Goal: Transaction & Acquisition: Purchase product/service

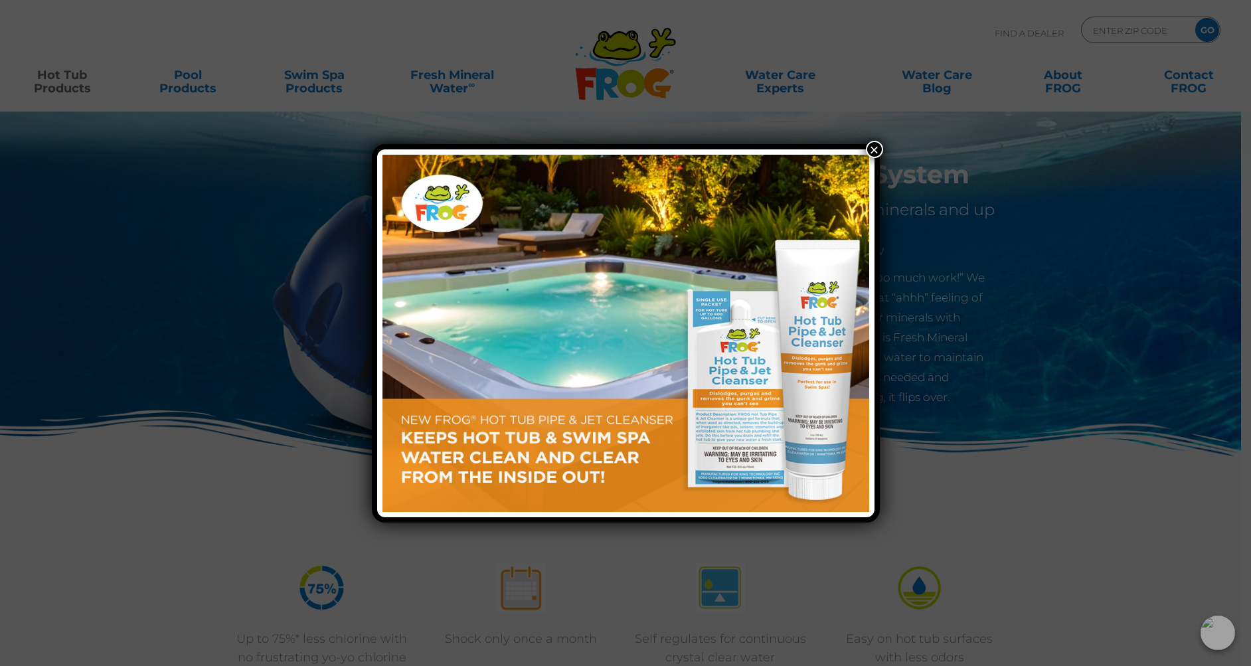
click at [872, 145] on button "×" at bounding box center [874, 149] width 17 height 17
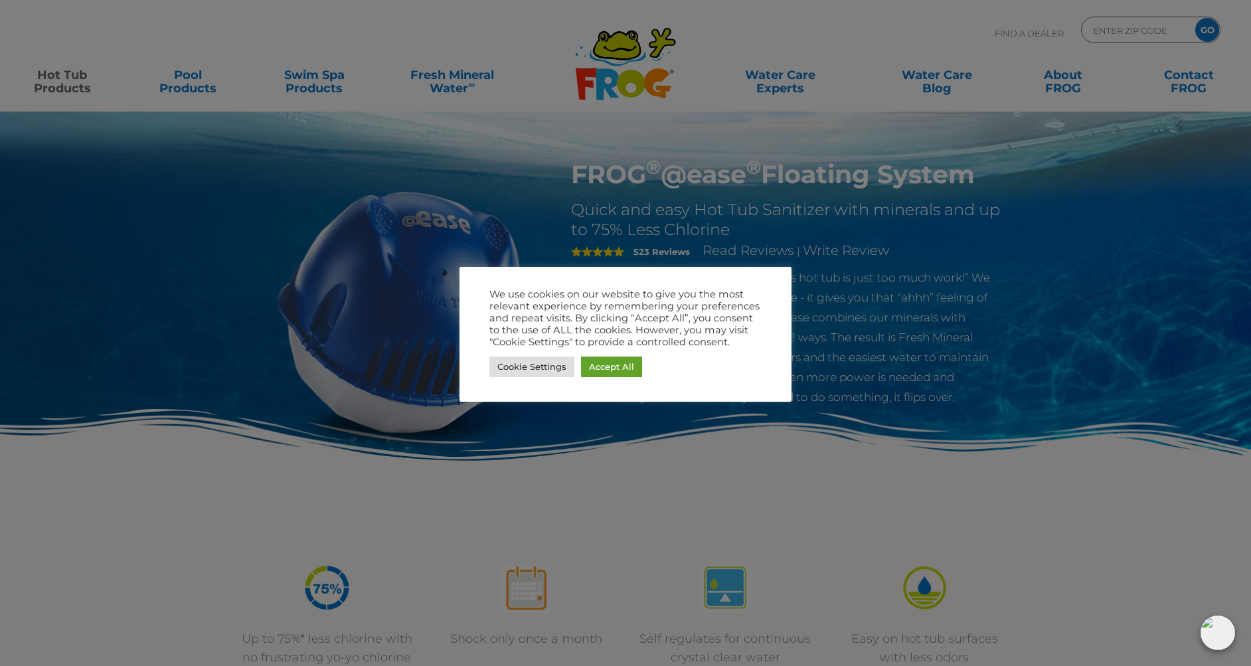
click at [52, 96] on div at bounding box center [625, 333] width 1251 height 666
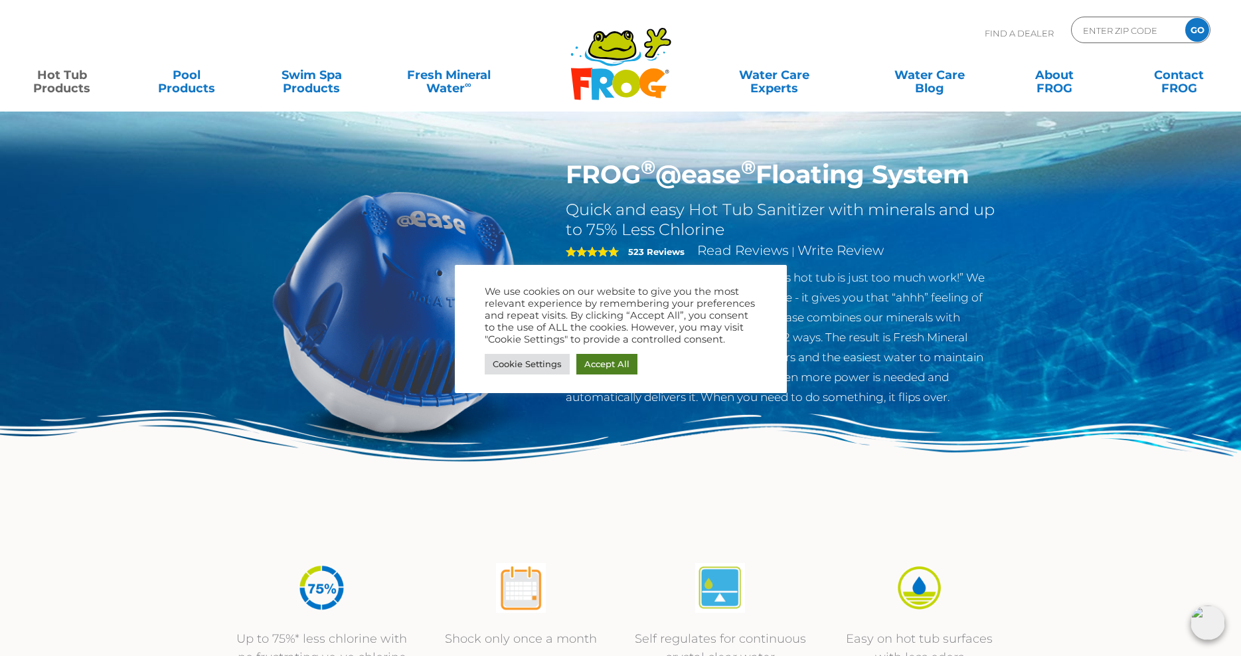
click at [602, 367] on p "How many times have you thought, “this hot tub is just too much work!” We set o…" at bounding box center [783, 337] width 434 height 139
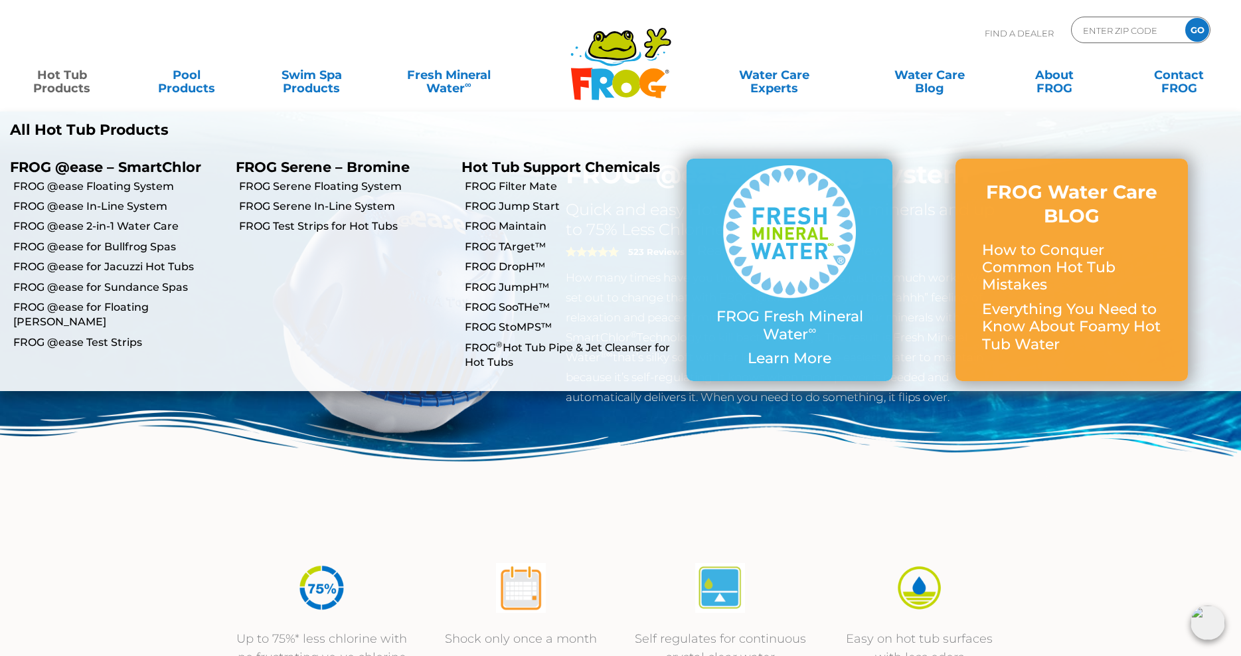
click at [58, 79] on link "Hot Tub Products" at bounding box center [61, 75] width 97 height 27
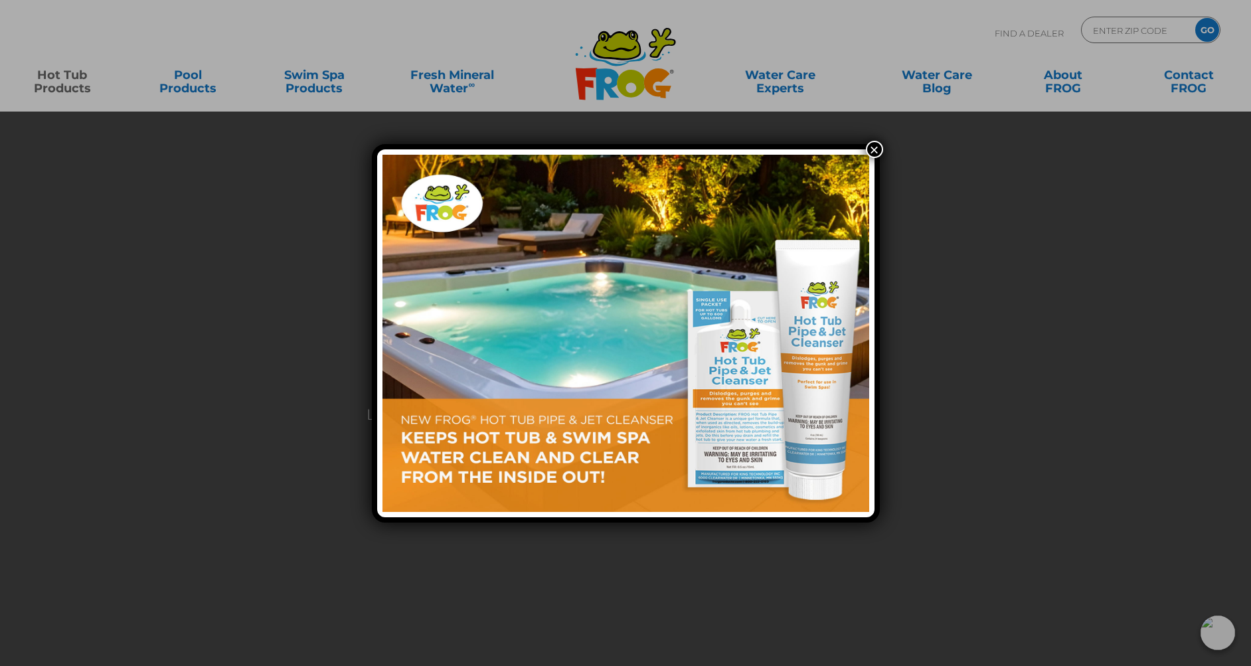
click at [872, 149] on button "×" at bounding box center [874, 149] width 17 height 17
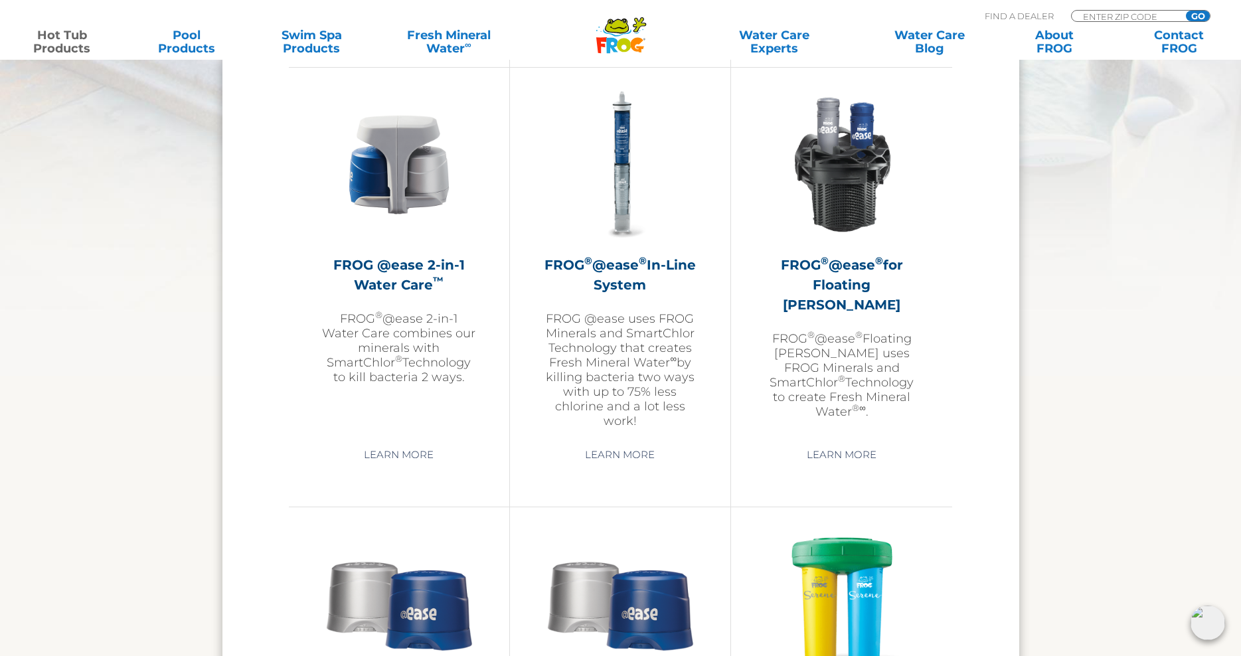
scroll to position [1926, 0]
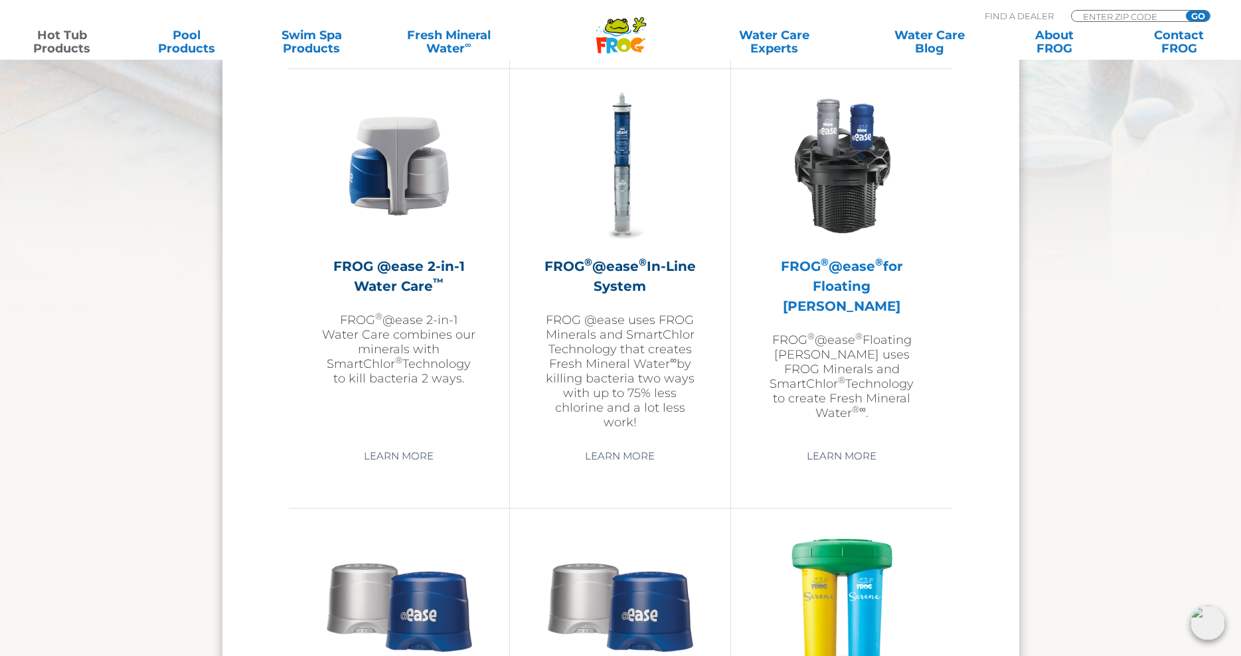
click at [846, 161] on img at bounding box center [842, 166] width 154 height 154
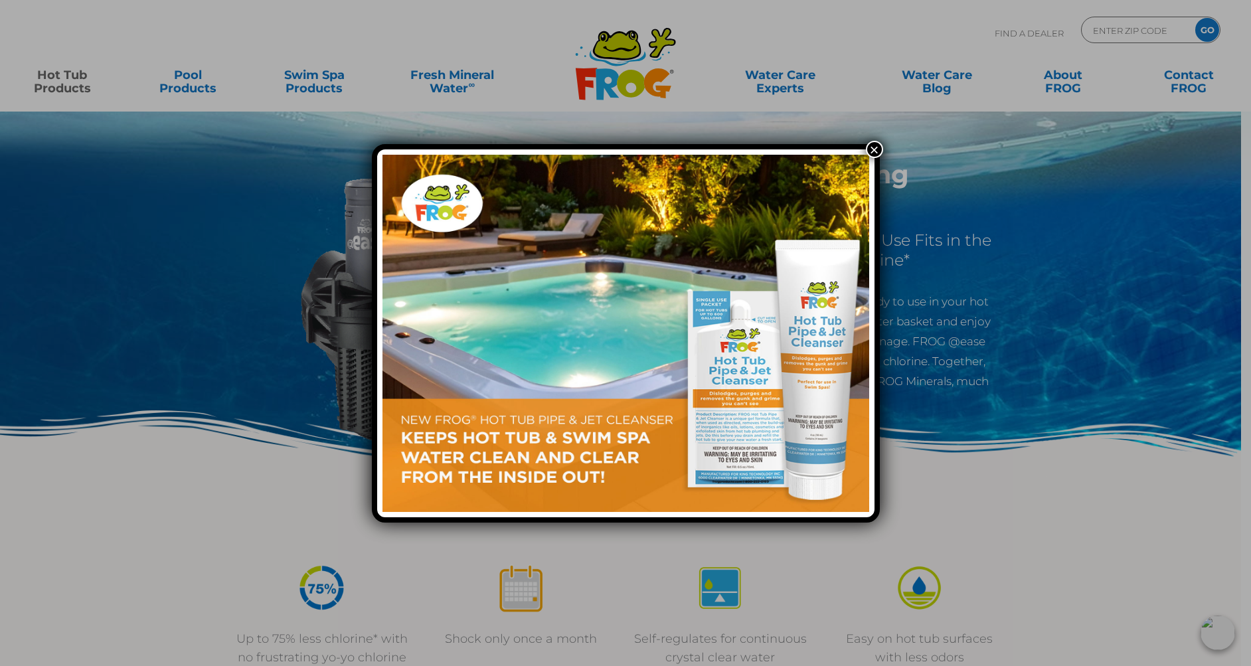
click at [879, 151] on button "×" at bounding box center [874, 149] width 17 height 17
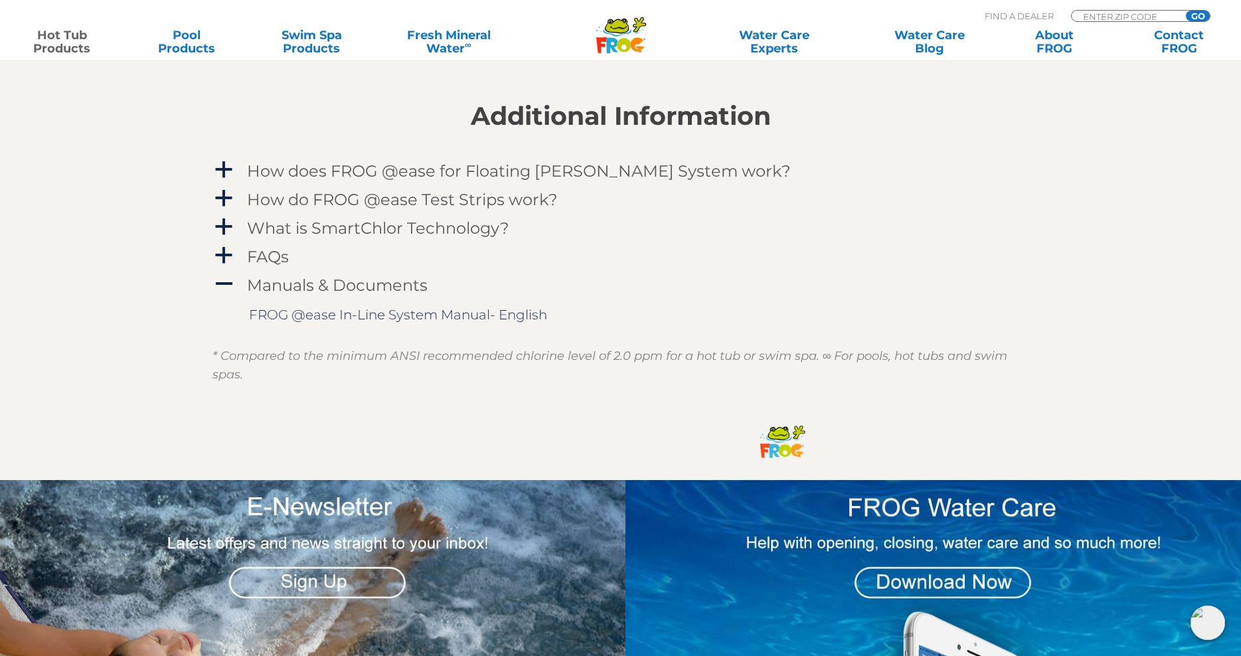
scroll to position [1394, 0]
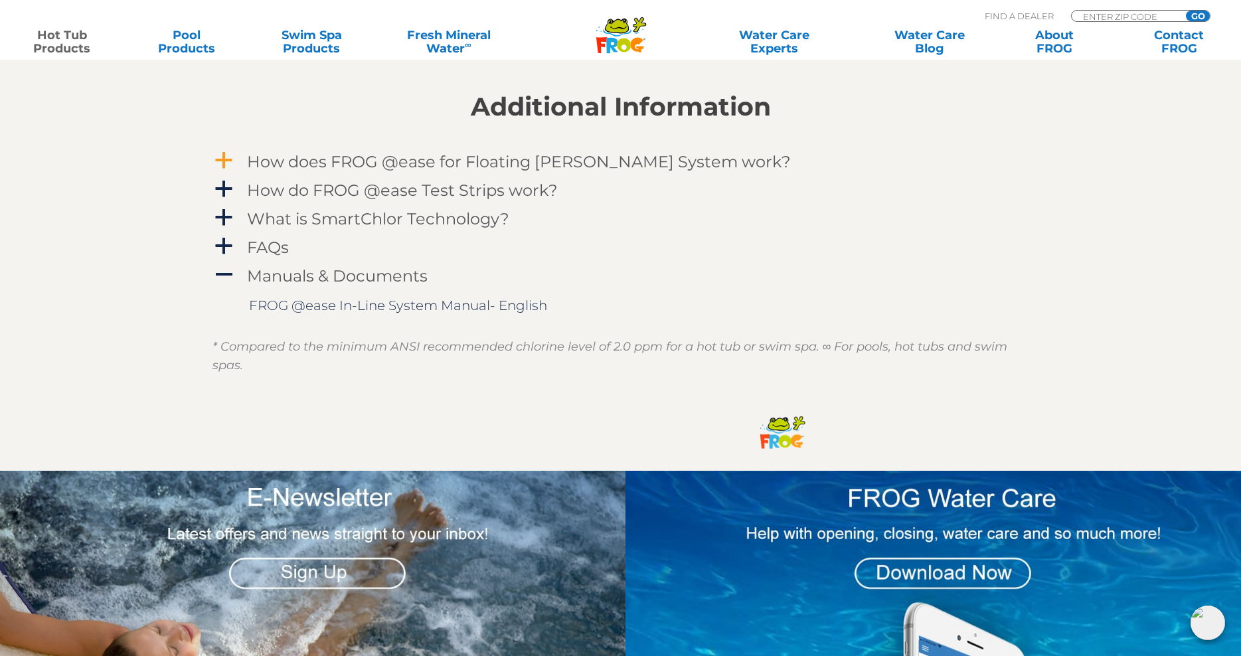
click at [541, 158] on h4 "How does FROG @ease for Floating Weir System work?" at bounding box center [519, 162] width 544 height 18
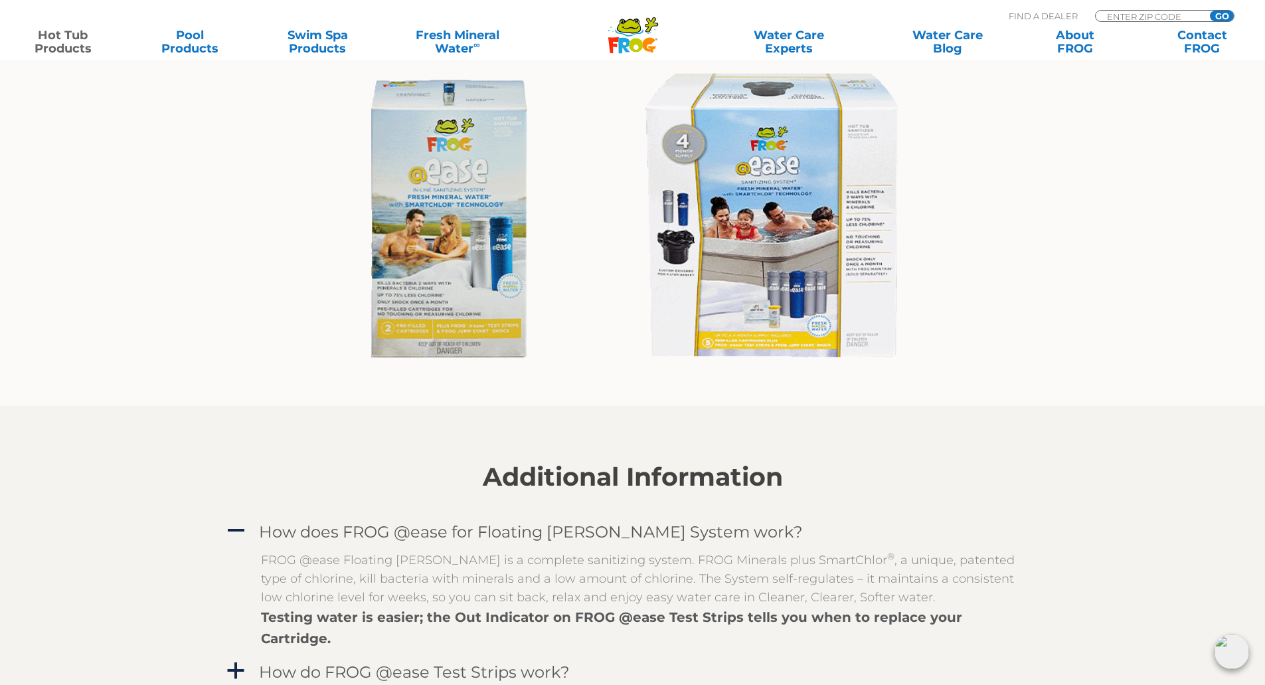
scroll to position [930, 0]
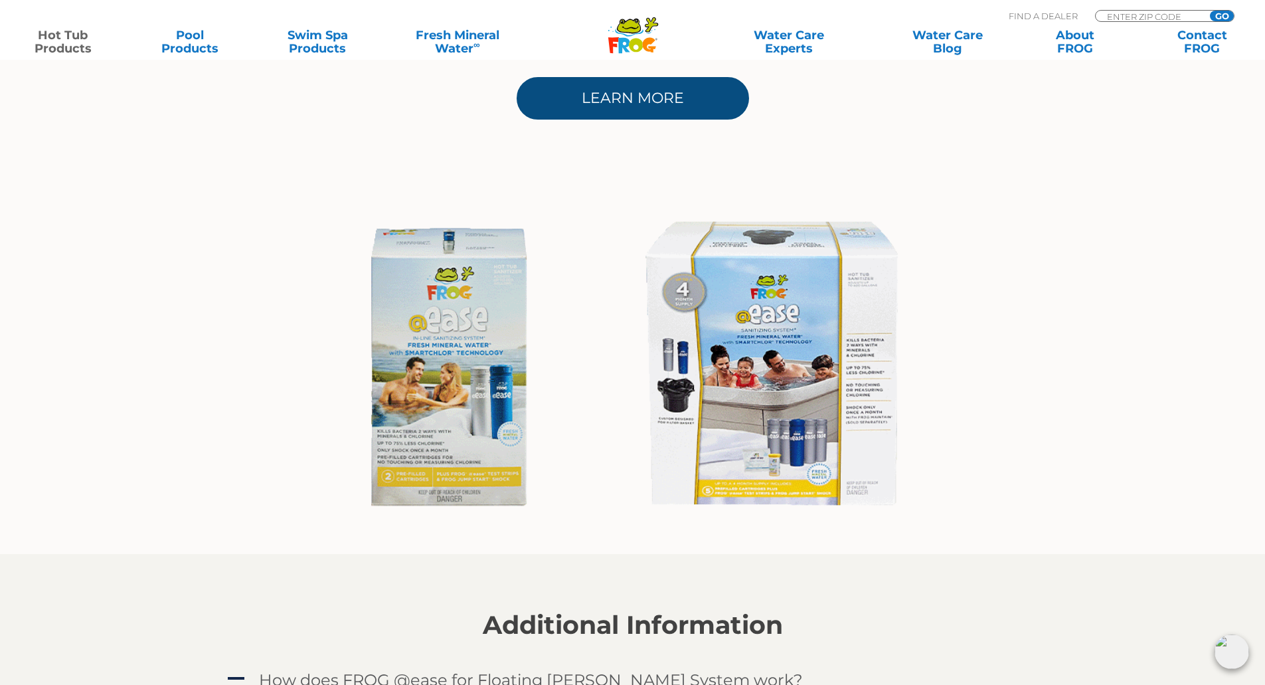
click at [668, 112] on link "Learn More" at bounding box center [633, 98] width 232 height 42
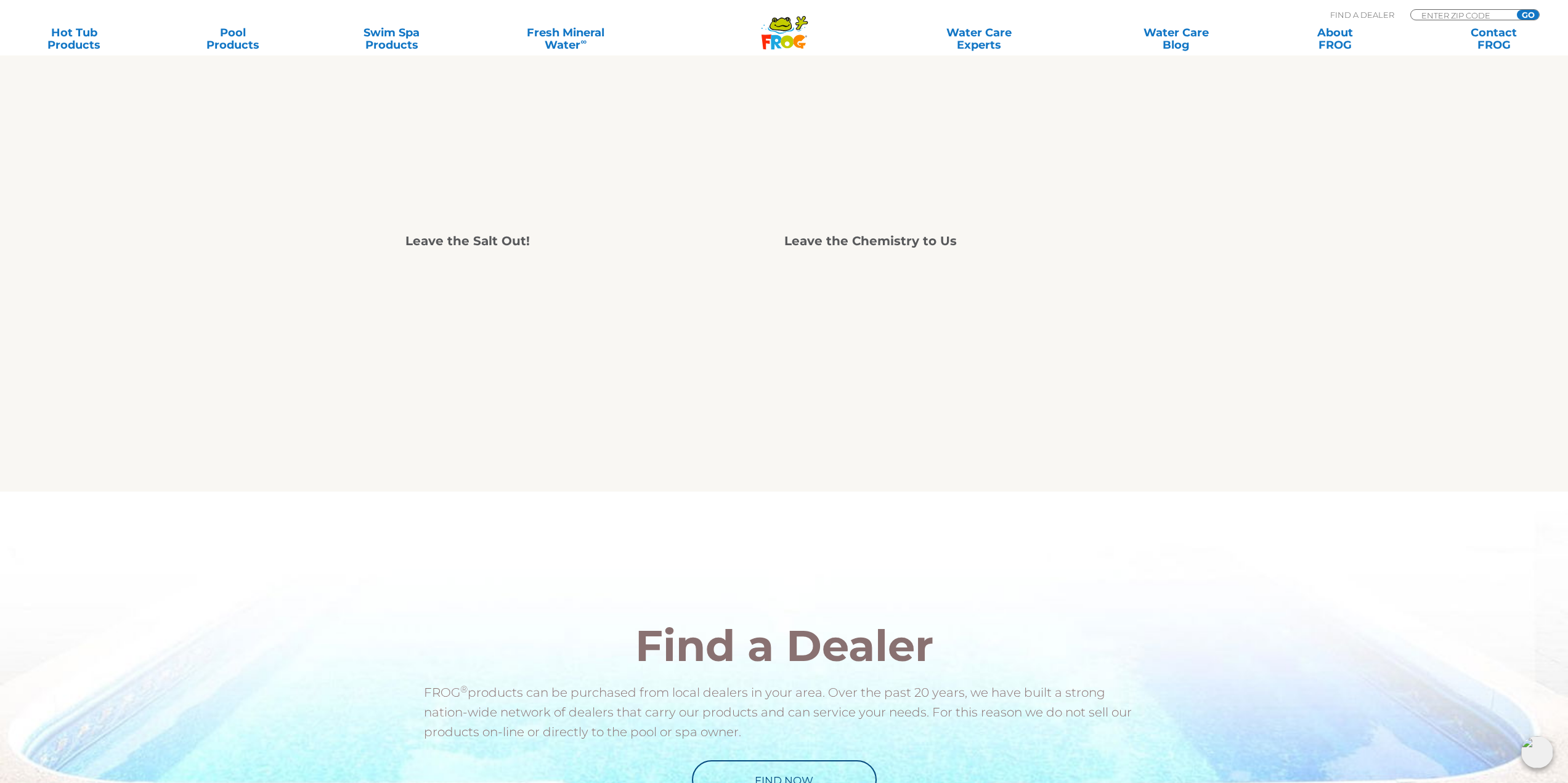
scroll to position [1109, 0]
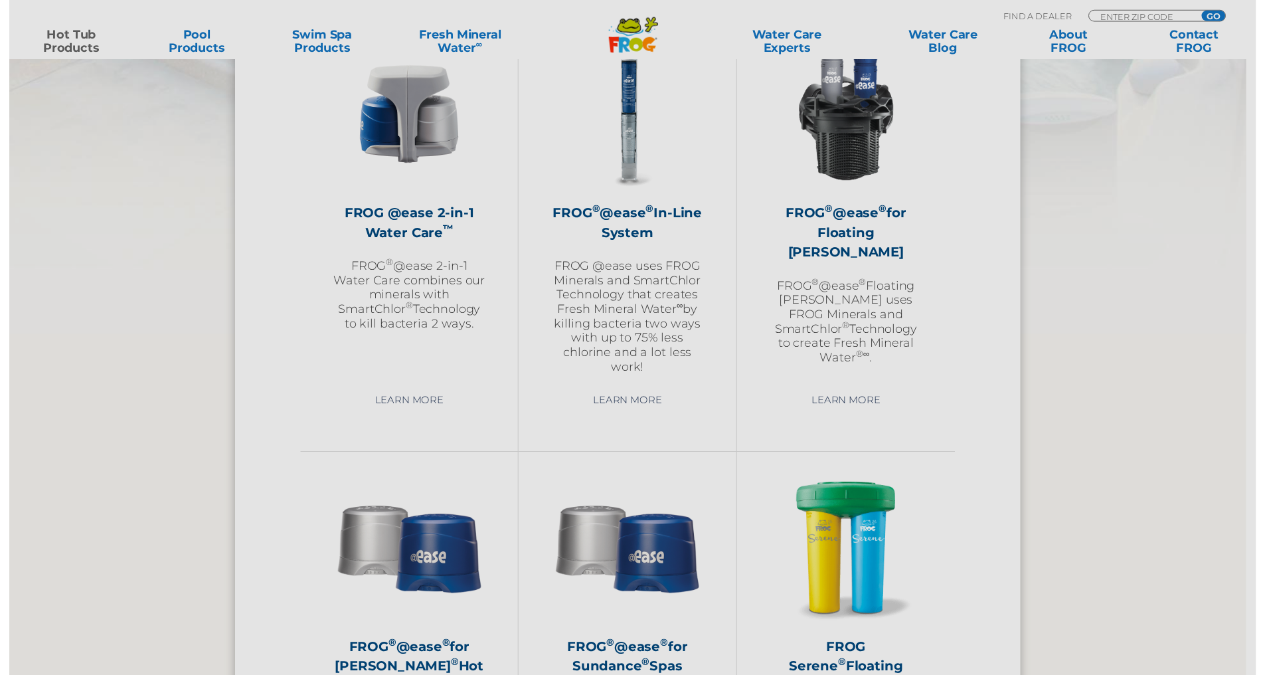
scroll to position [1926, 0]
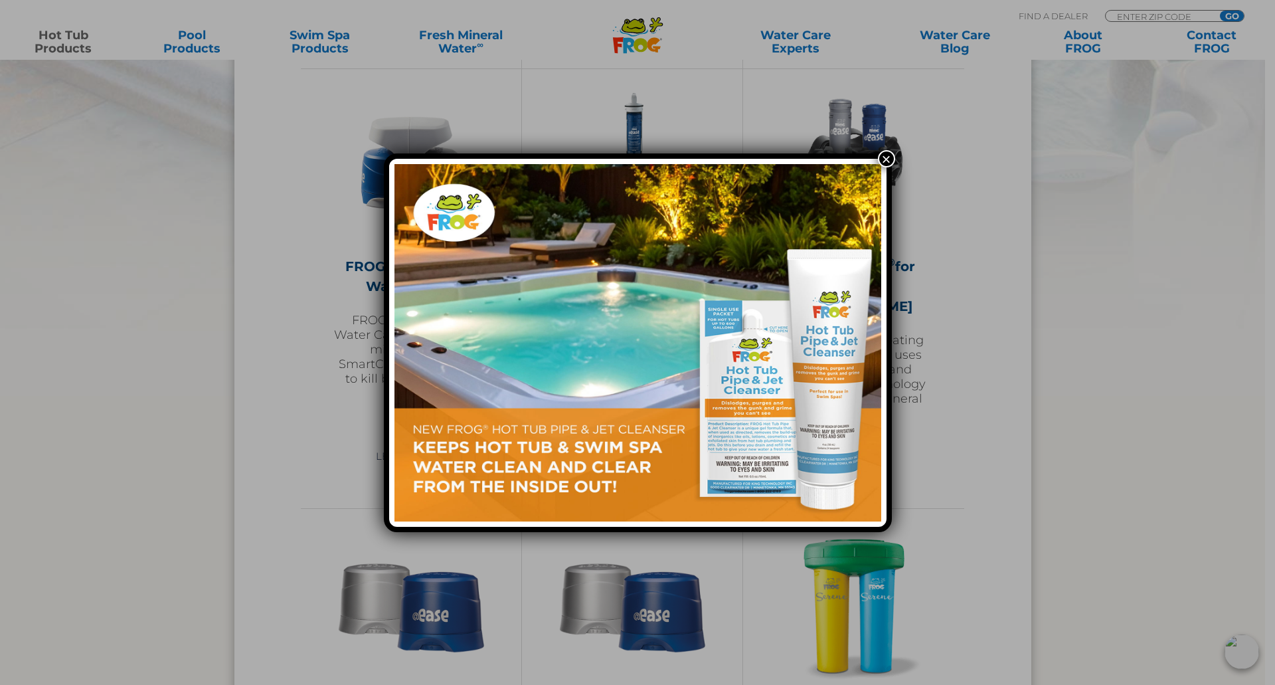
click at [887, 159] on button "×" at bounding box center [886, 158] width 17 height 17
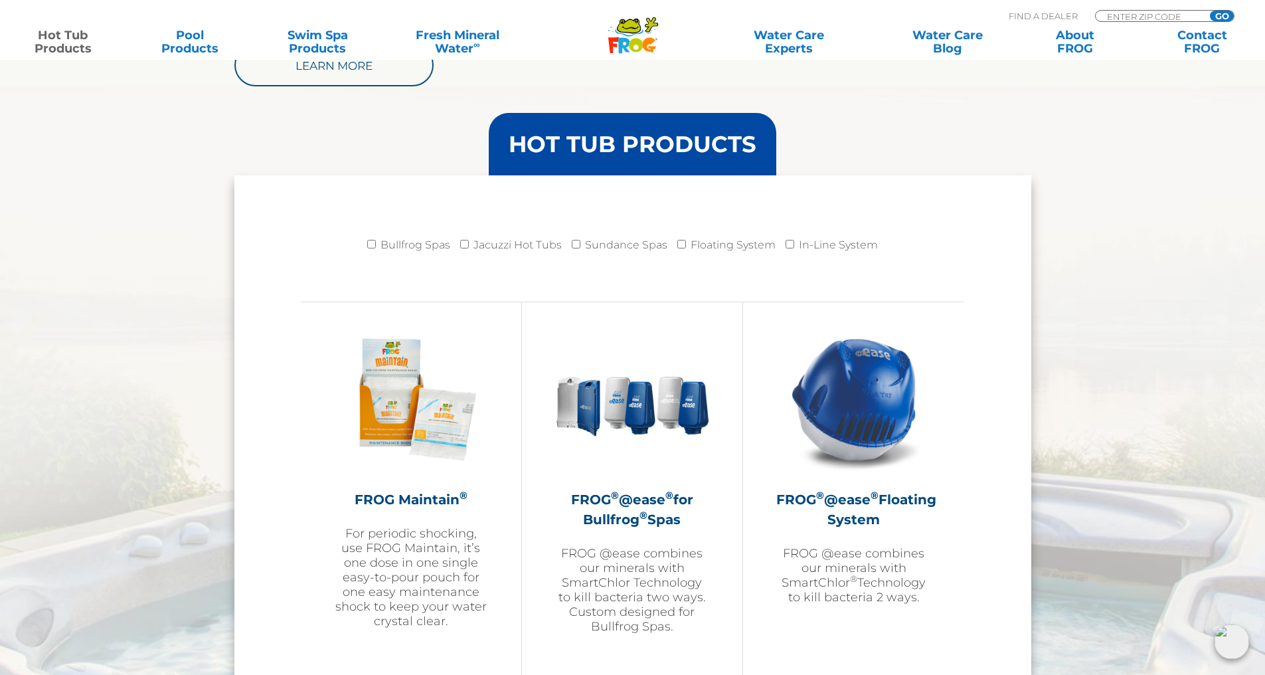
scroll to position [1195, 0]
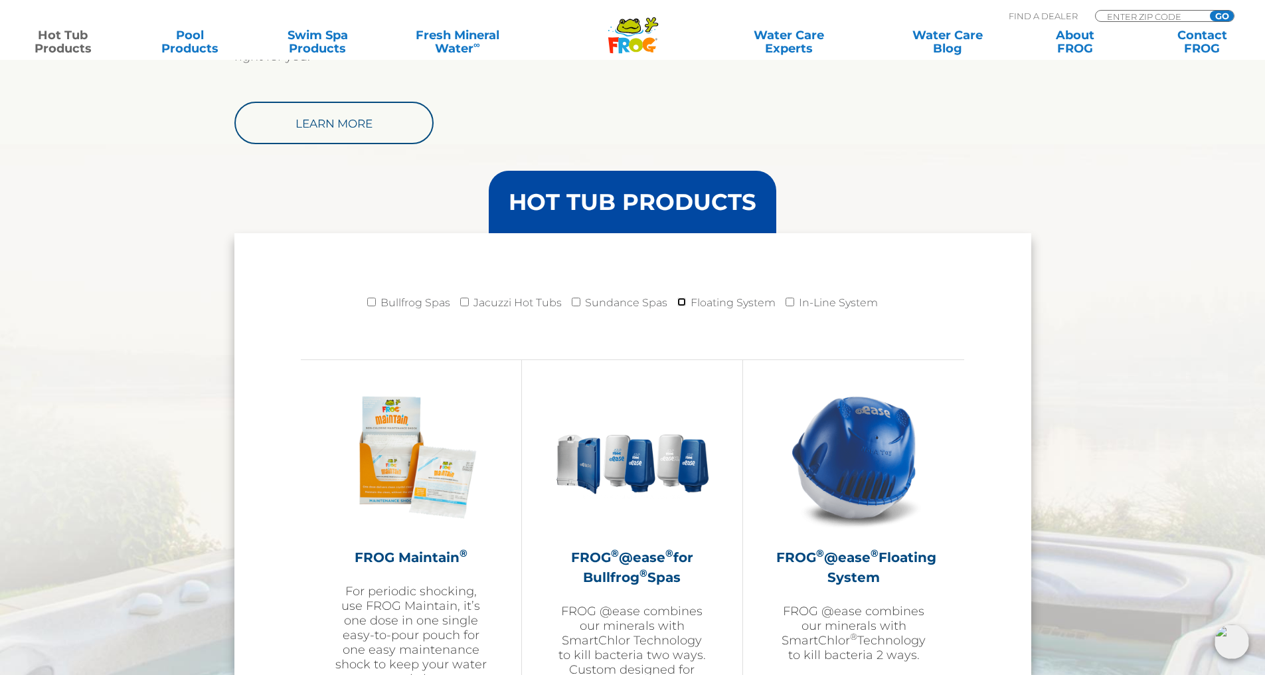
click at [679, 300] on input "Floating System" at bounding box center [681, 301] width 9 height 9
checkbox input "true"
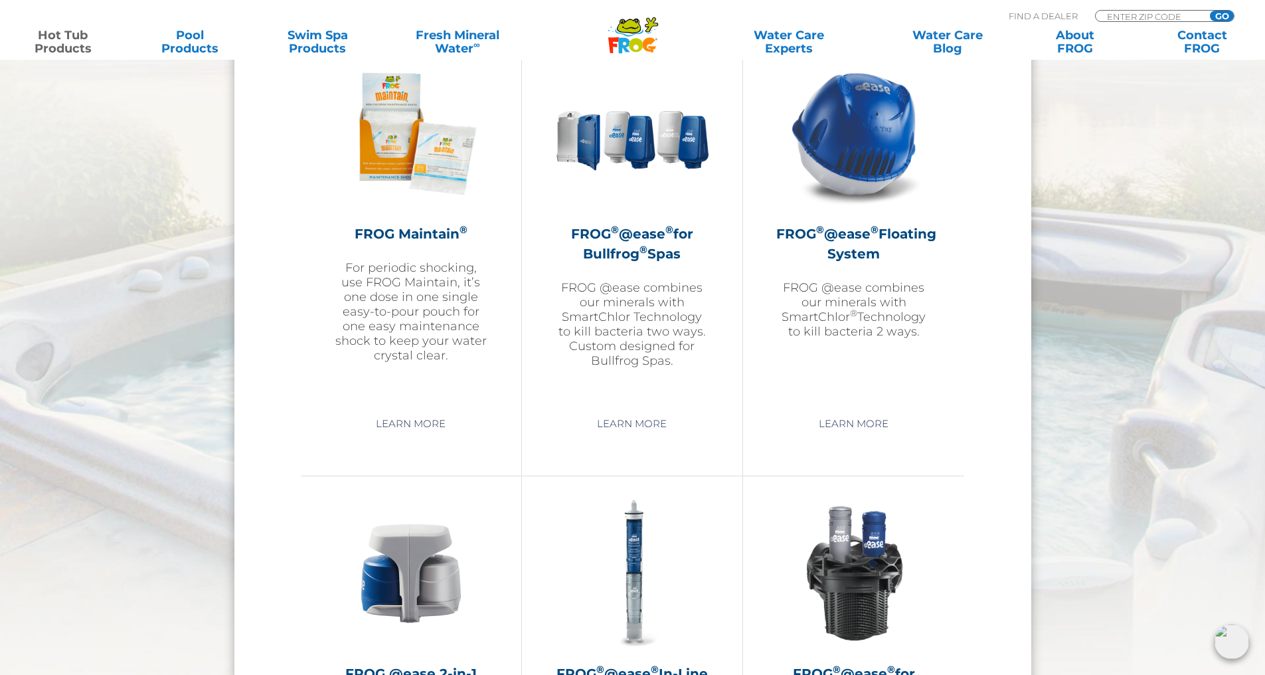
scroll to position [1461, 0]
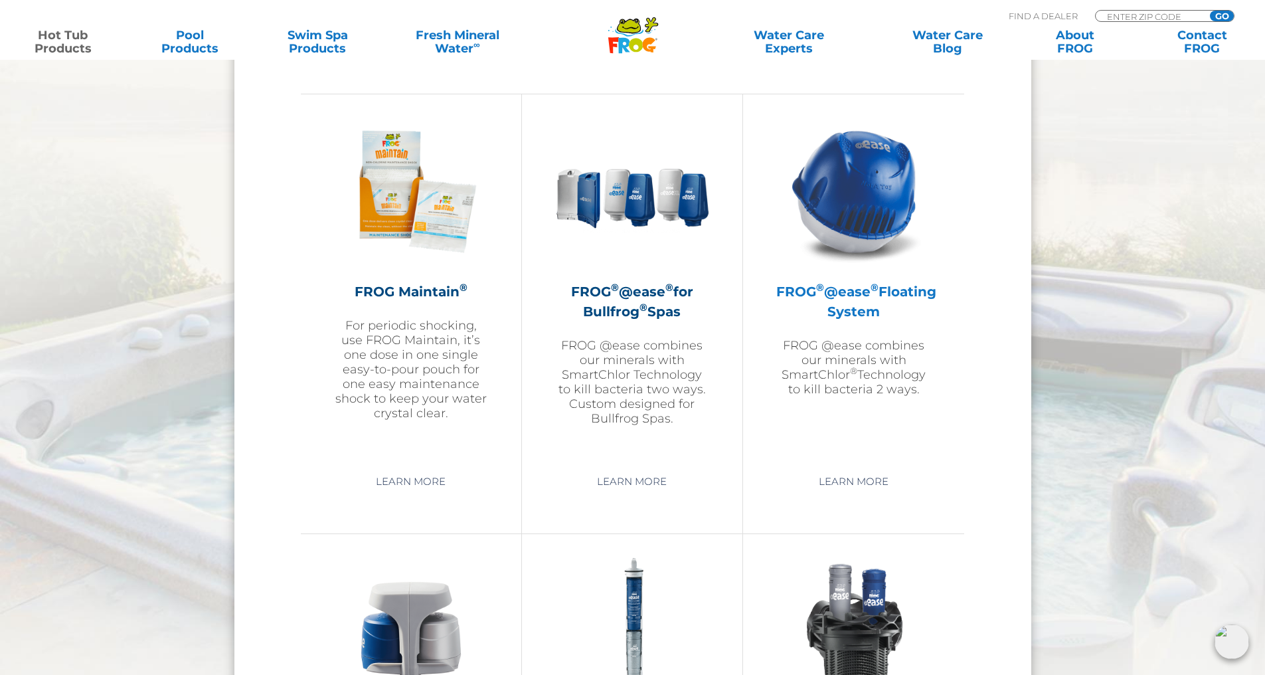
click at [873, 212] on img at bounding box center [854, 191] width 154 height 154
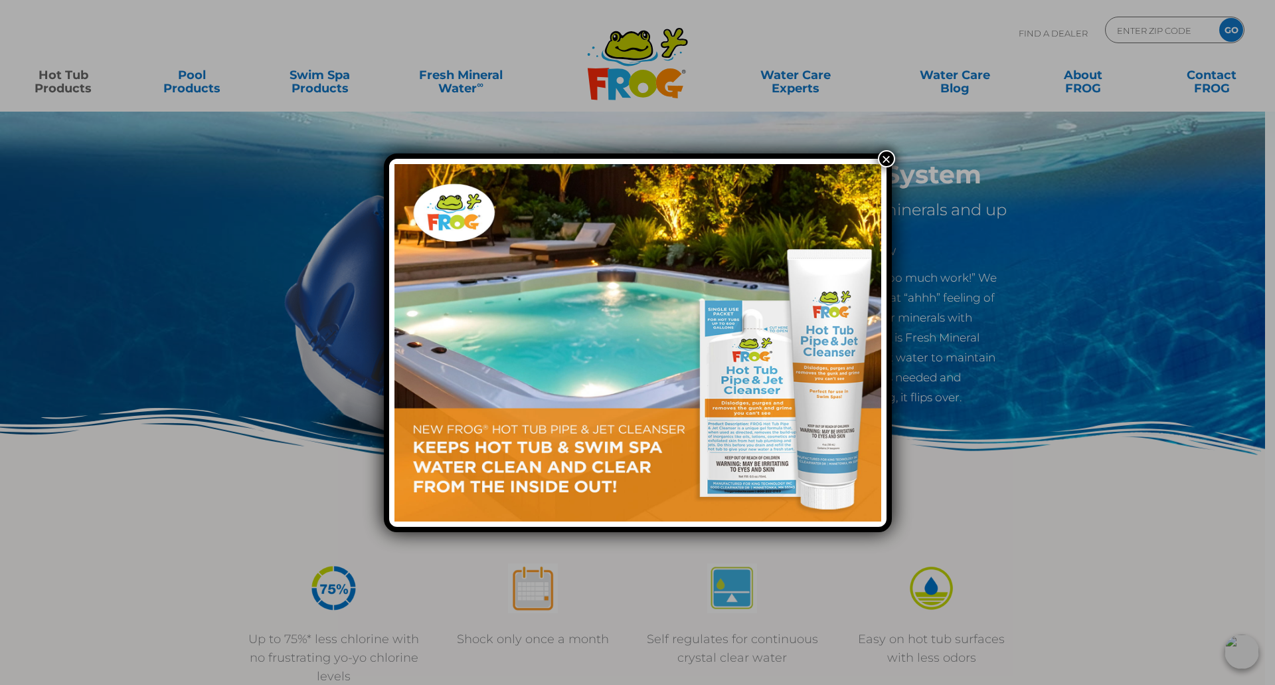
click at [887, 157] on button "×" at bounding box center [886, 158] width 17 height 17
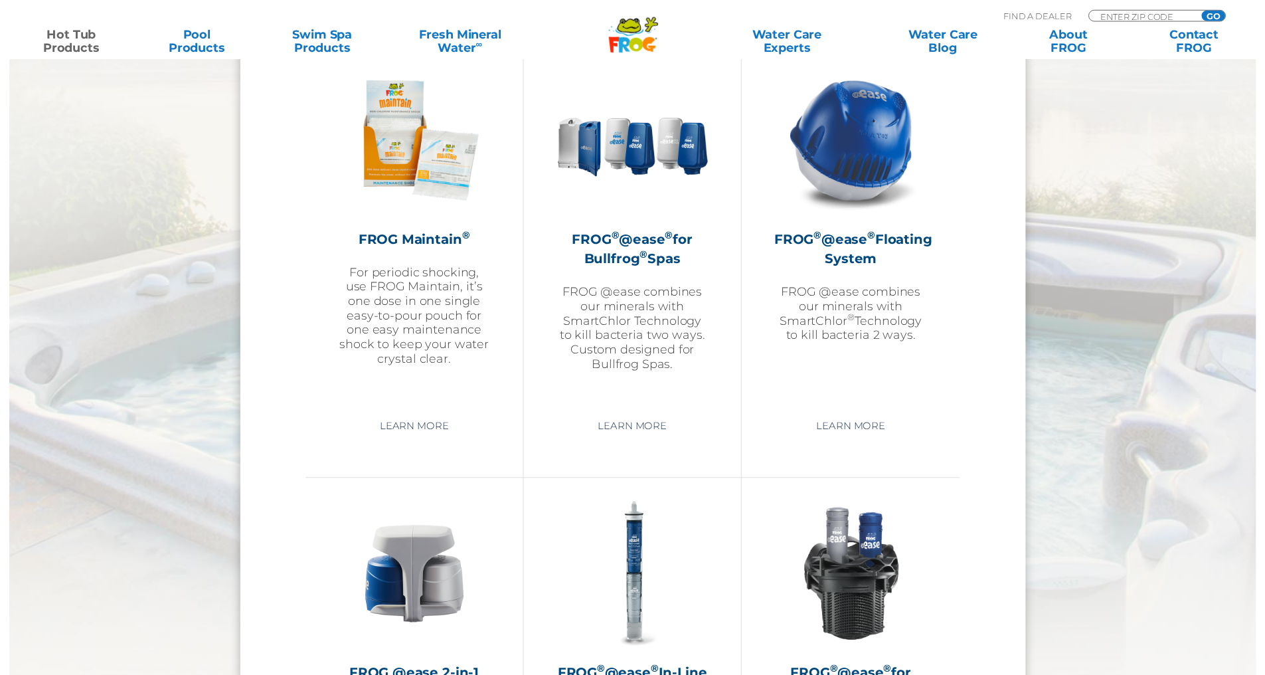
scroll to position [1461, 0]
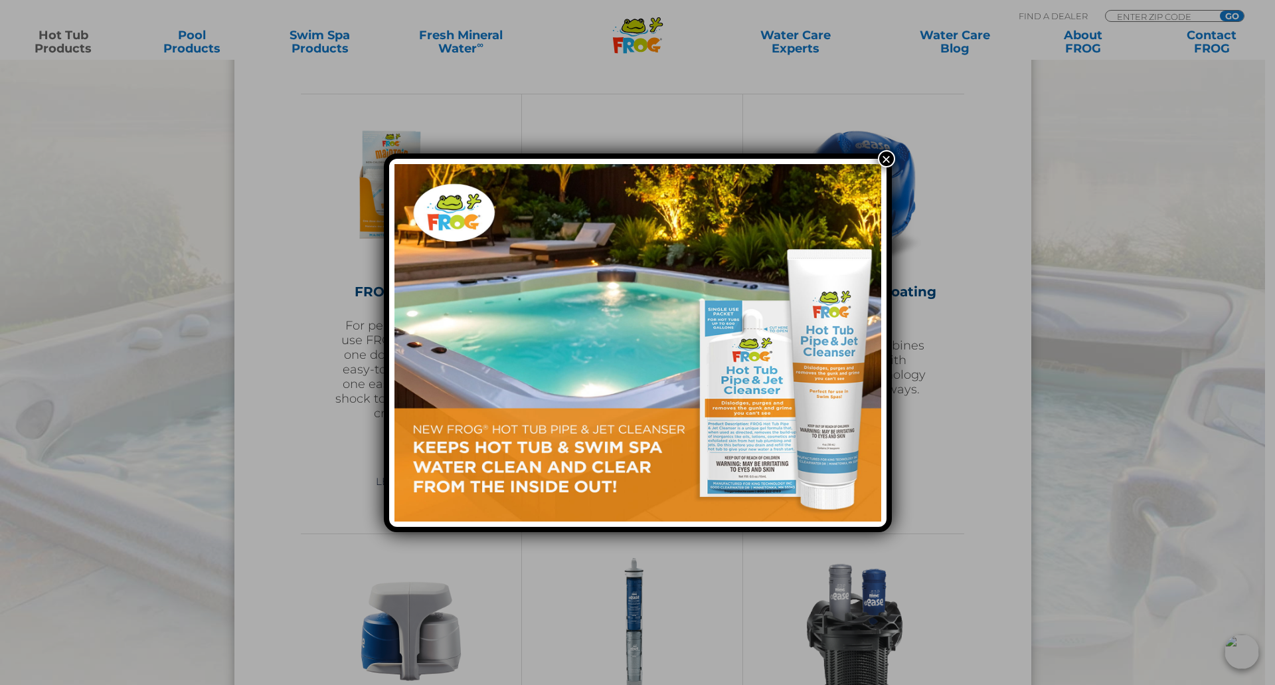
click at [885, 155] on button "×" at bounding box center [886, 158] width 17 height 17
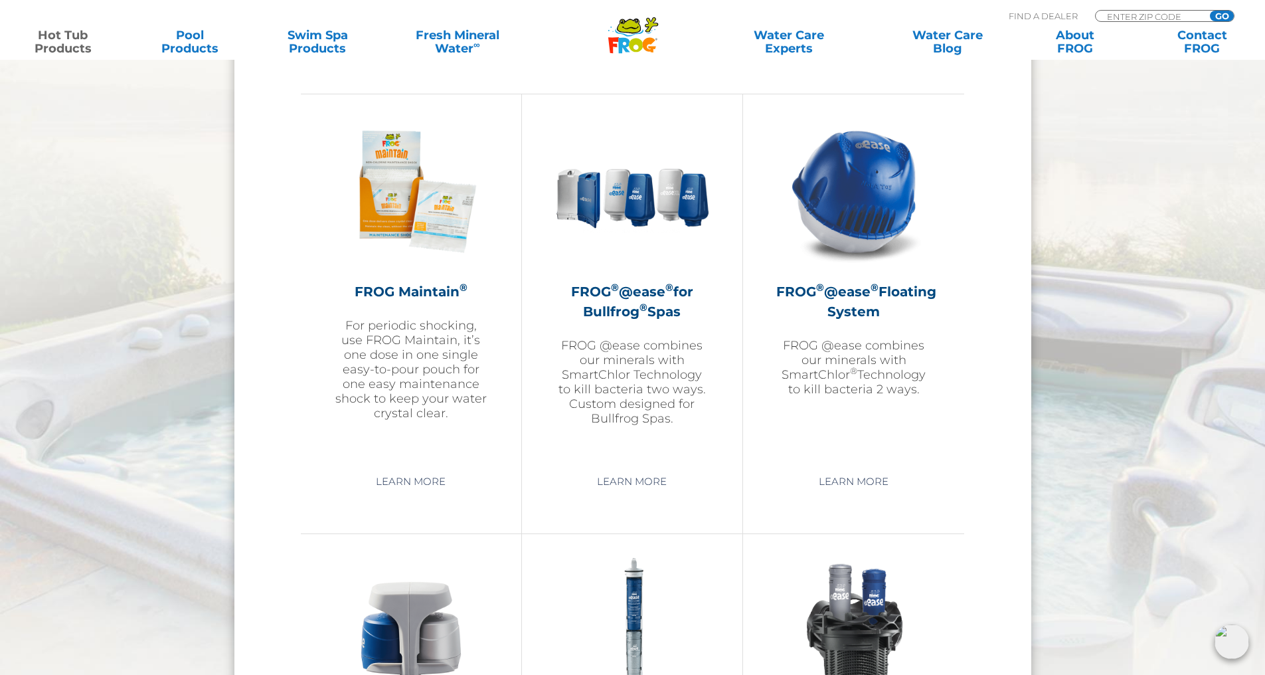
click at [874, 616] on img at bounding box center [854, 631] width 154 height 154
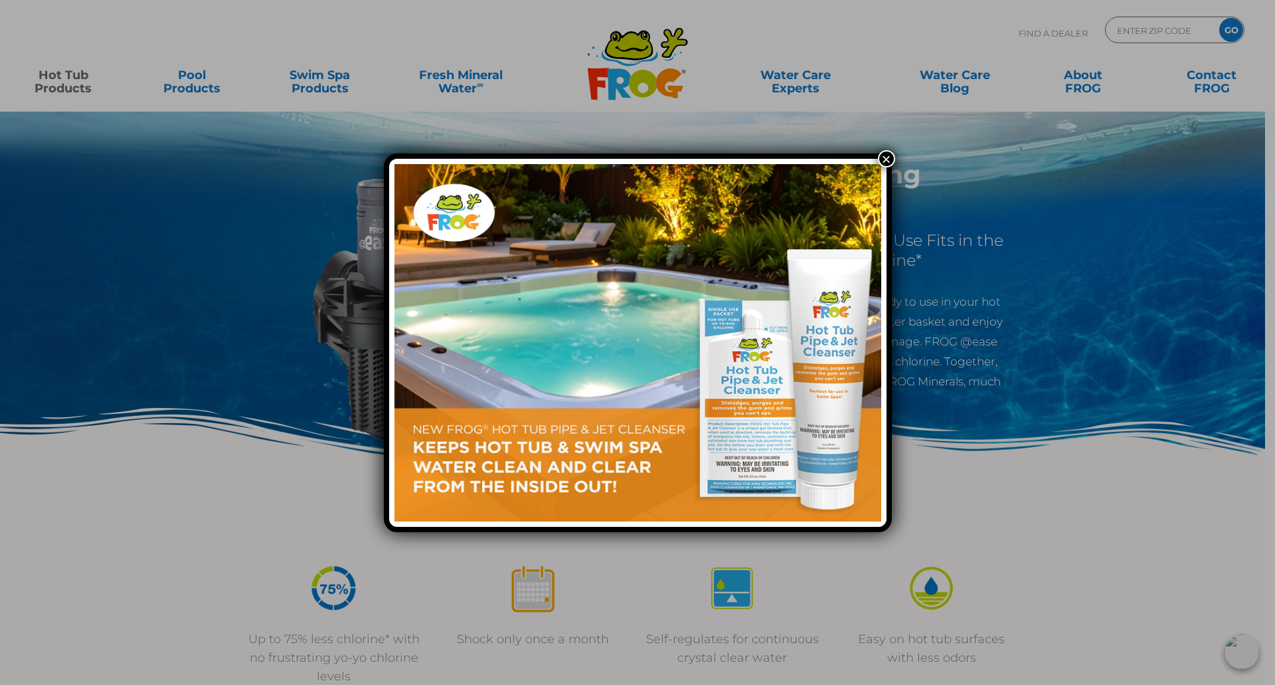
click at [884, 157] on button "×" at bounding box center [886, 158] width 17 height 17
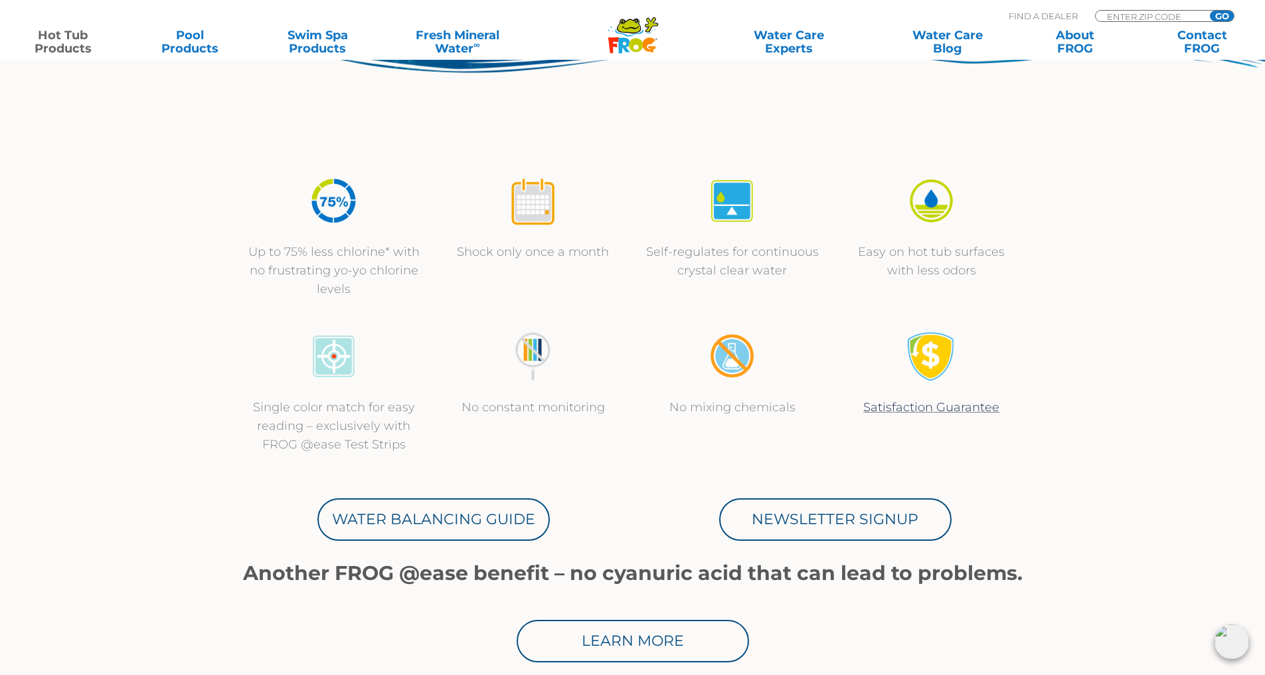
scroll to position [398, 0]
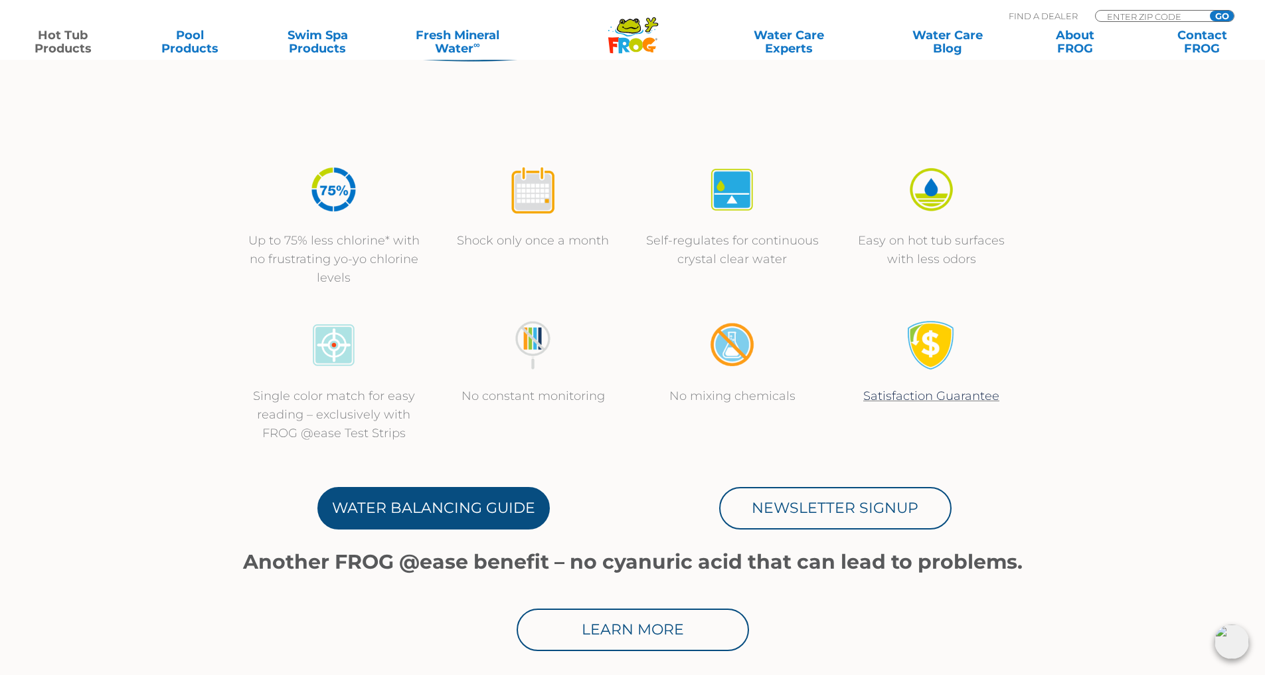
click at [513, 510] on link "Water Balancing Guide" at bounding box center [433, 508] width 232 height 42
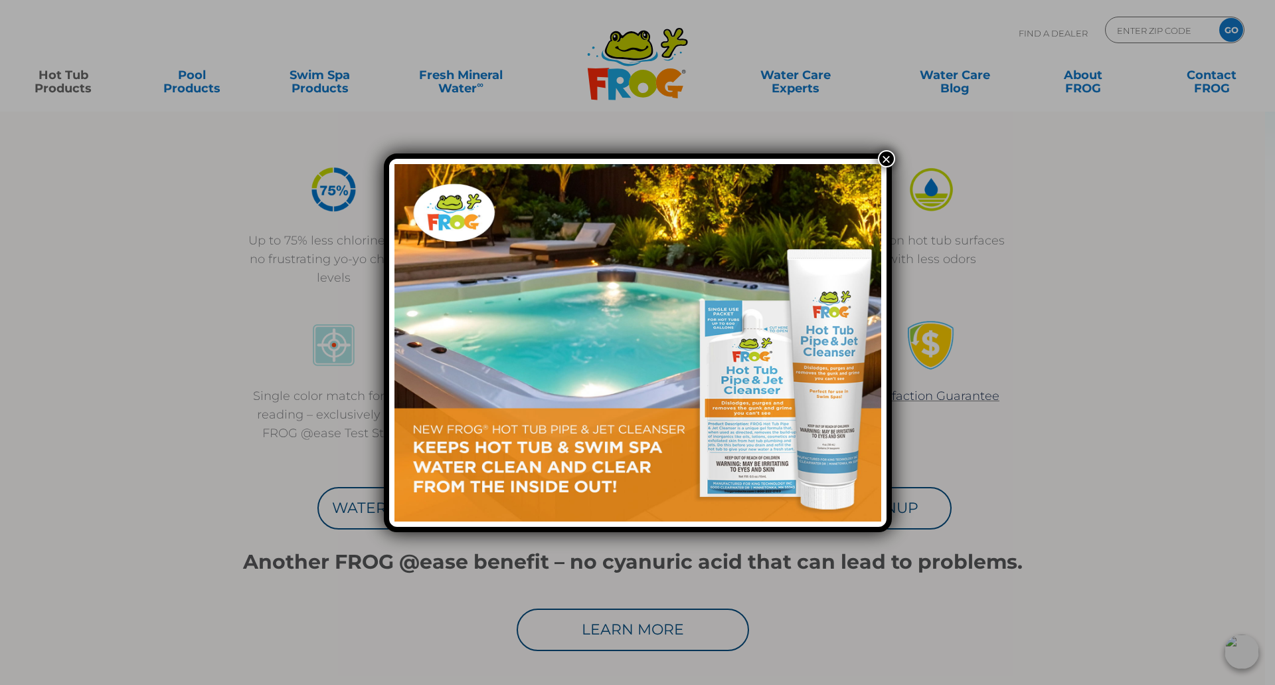
drag, startPoint x: 882, startPoint y: 153, endPoint x: 871, endPoint y: 171, distance: 21.8
click at [882, 153] on button "×" at bounding box center [886, 158] width 17 height 17
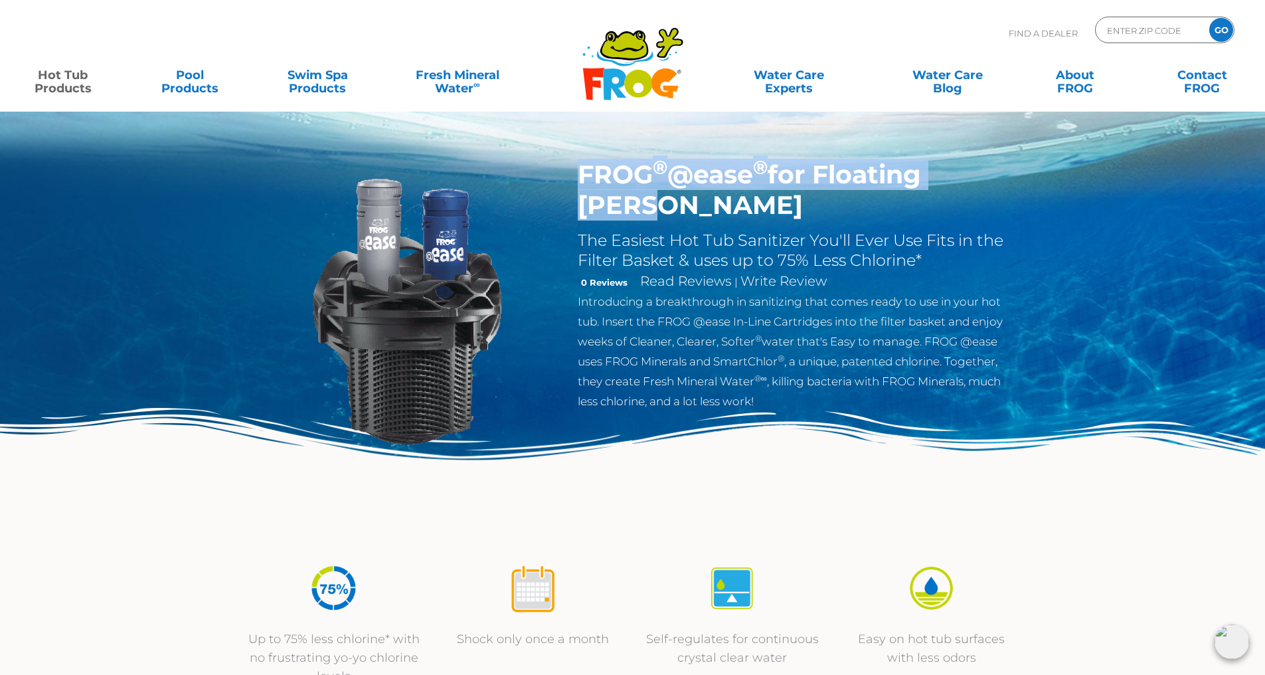
drag, startPoint x: 1015, startPoint y: 172, endPoint x: 591, endPoint y: 183, distance: 423.8
click at [590, 184] on div "FROG ® @ease ® for Floating Weir The Easiest Hot Tub Sanitizer You'll Ever Use …" at bounding box center [795, 288] width 454 height 258
drag, startPoint x: 600, startPoint y: 177, endPoint x: 1058, endPoint y: 171, distance: 458.2
click at [1120, 180] on div "FROG ® @ease ® for Floating Weir The Easiest Hot Tub Sanitizer You'll Ever Use …" at bounding box center [632, 273] width 1265 height 547
drag, startPoint x: 1023, startPoint y: 171, endPoint x: 583, endPoint y: 180, distance: 439.7
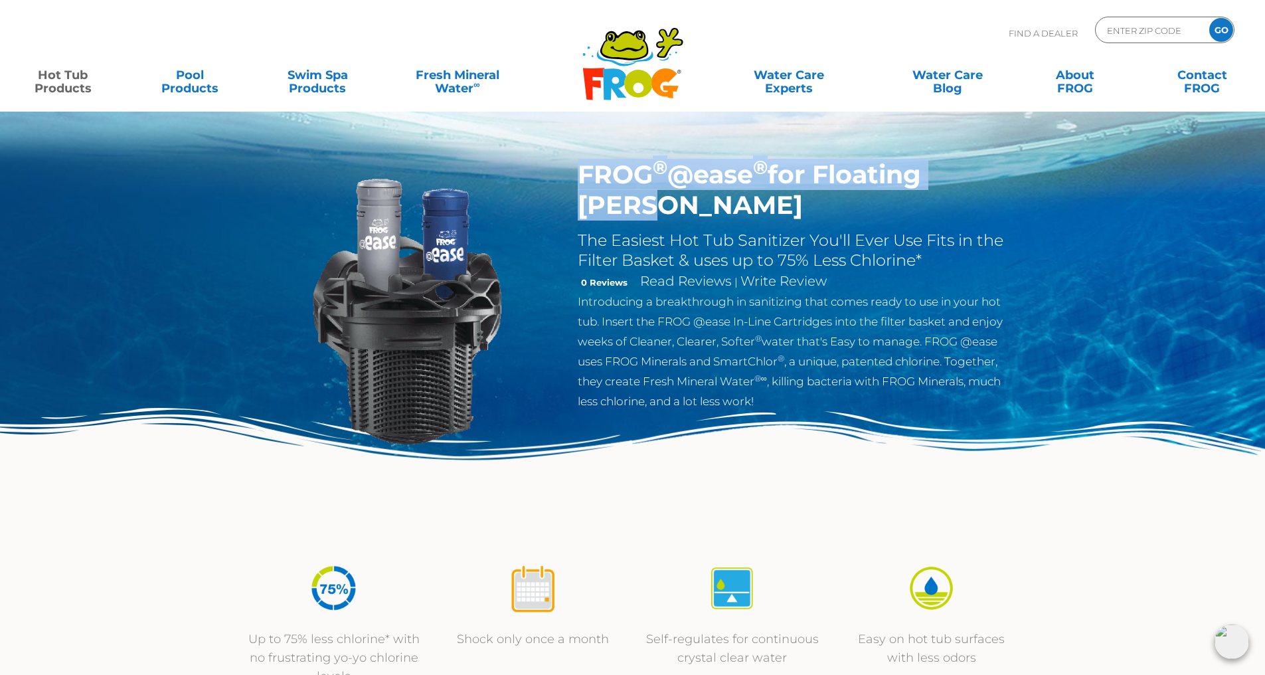
click at [580, 185] on section "FROG ® @ease ® for Floating Weir The Easiest Hot Tub Sanitizer You'll Ever Use …" at bounding box center [632, 336] width 797 height 354
copy h1 "FROG ® @ease ® for Floating Weir"
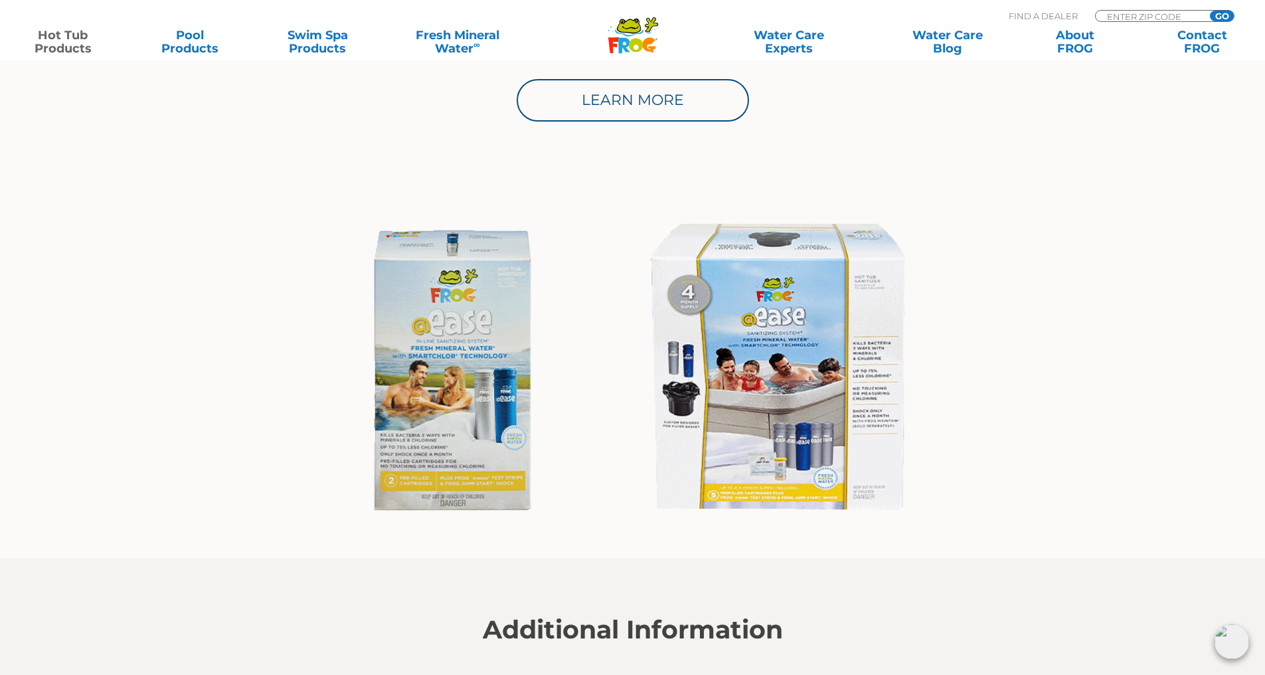
scroll to position [930, 0]
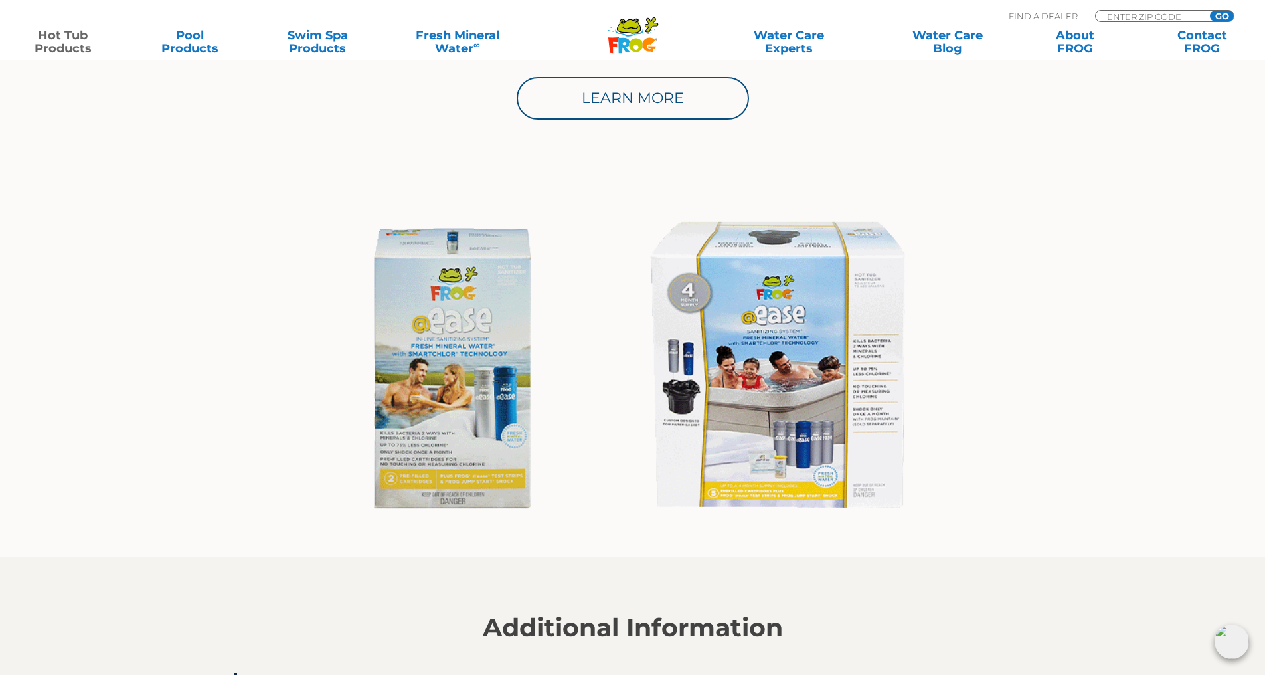
click at [783, 362] on img at bounding box center [638, 369] width 618 height 333
click at [420, 316] on img at bounding box center [638, 369] width 618 height 333
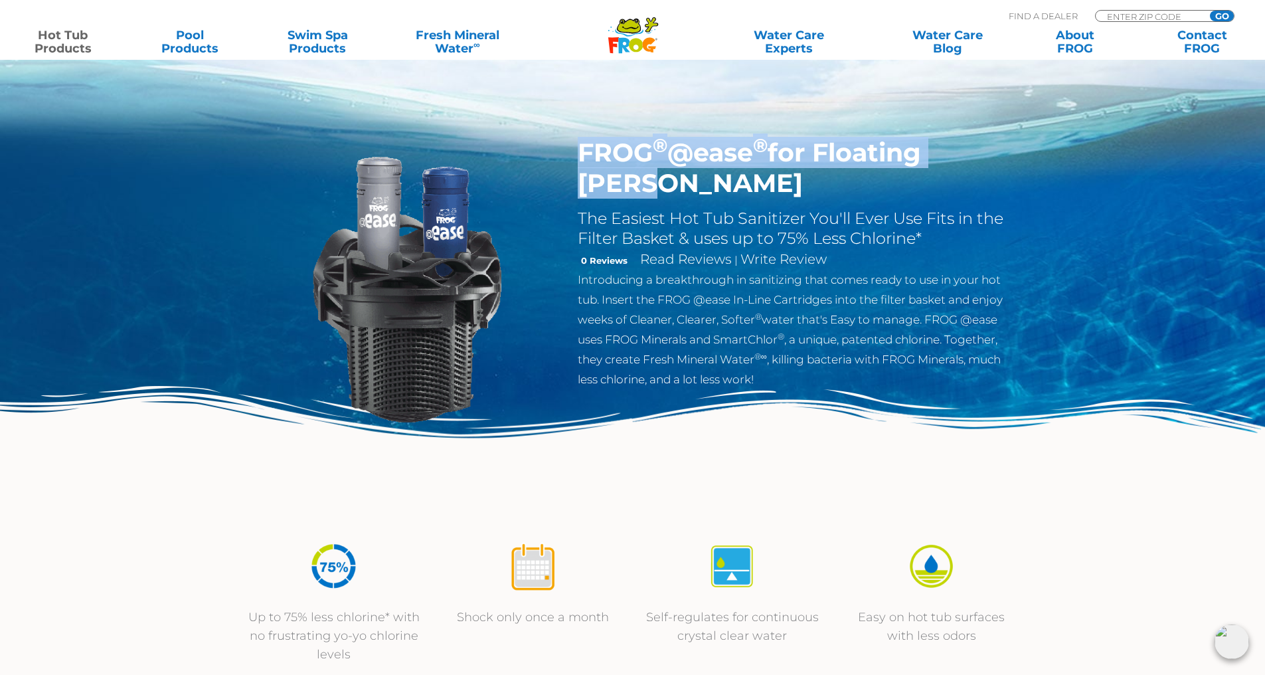
scroll to position [0, 0]
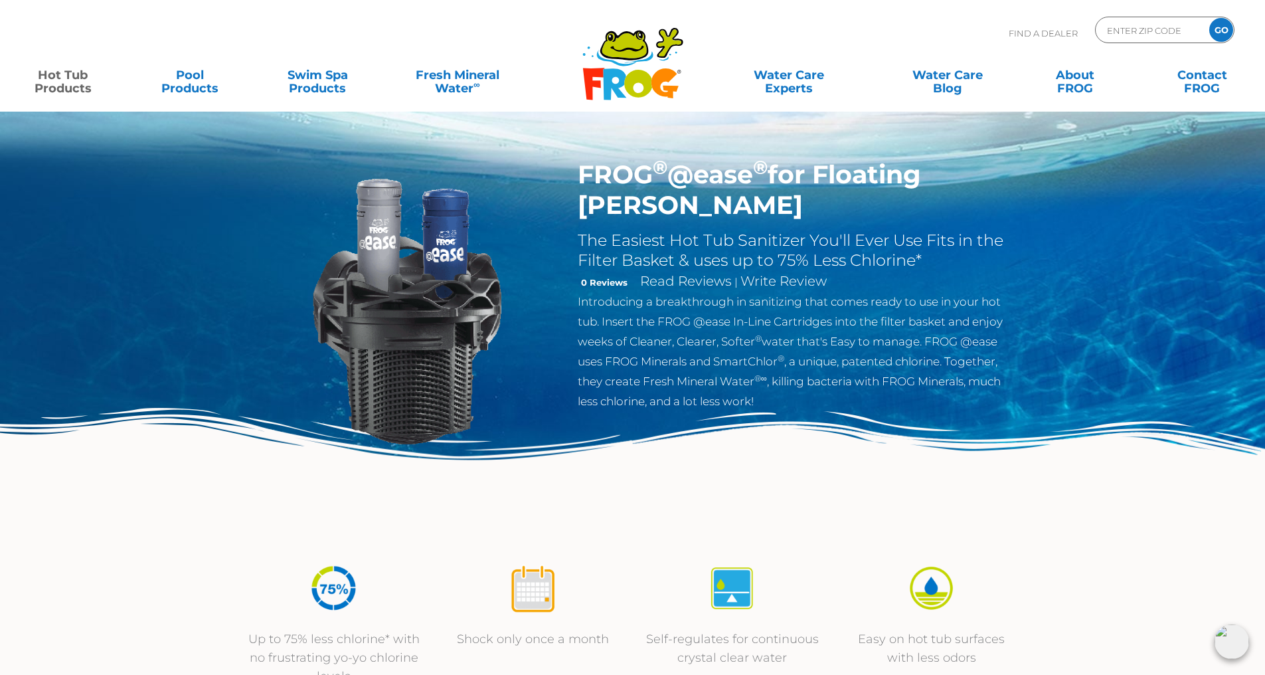
click at [1040, 31] on p "Find A Dealer" at bounding box center [1043, 33] width 69 height 33
click at [1128, 35] on input "Zip Code Form" at bounding box center [1151, 30] width 90 height 19
type input "52240"
click at [1209, 18] on input "GO" at bounding box center [1221, 30] width 24 height 24
click at [1225, 30] on input "GO" at bounding box center [1221, 30] width 24 height 24
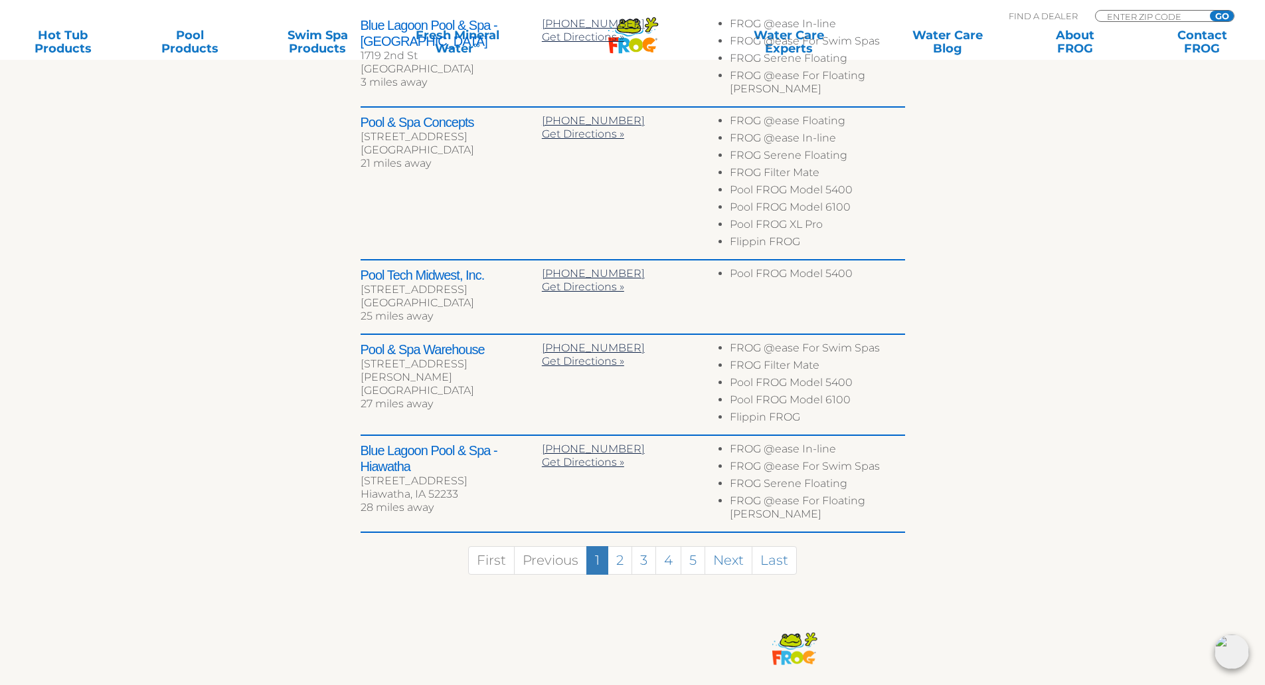
scroll to position [664, 0]
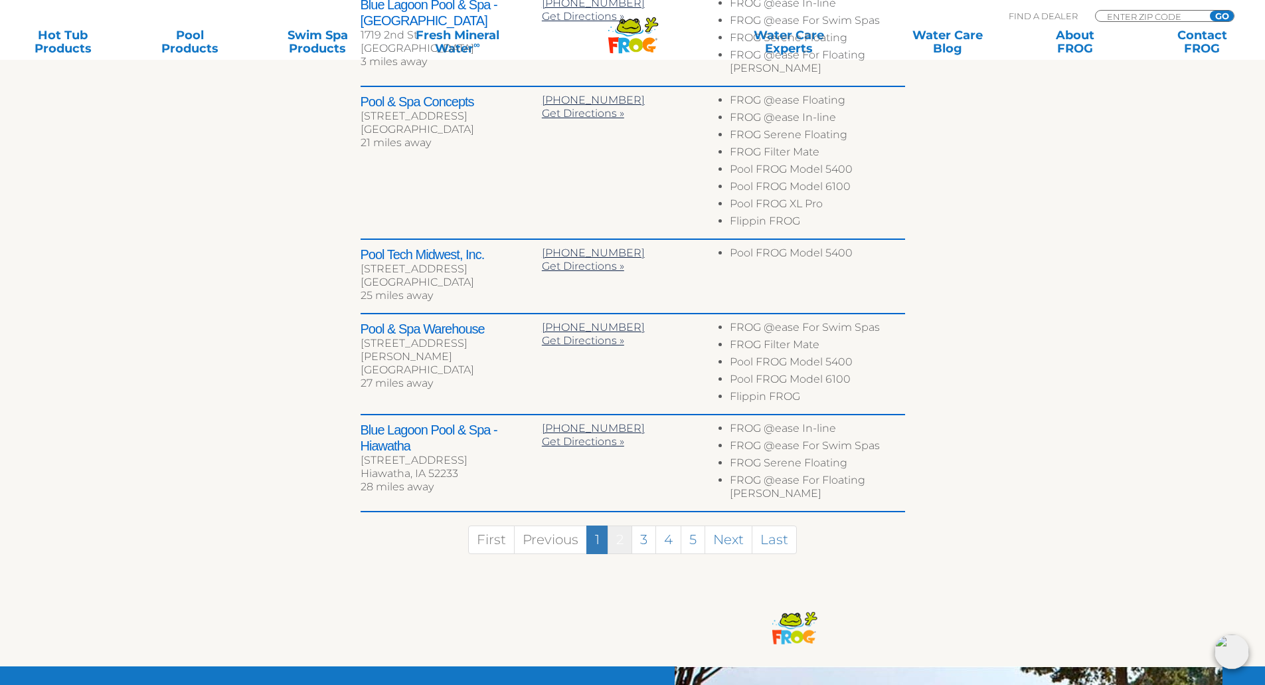
click at [620, 525] on link "2" at bounding box center [620, 539] width 25 height 29
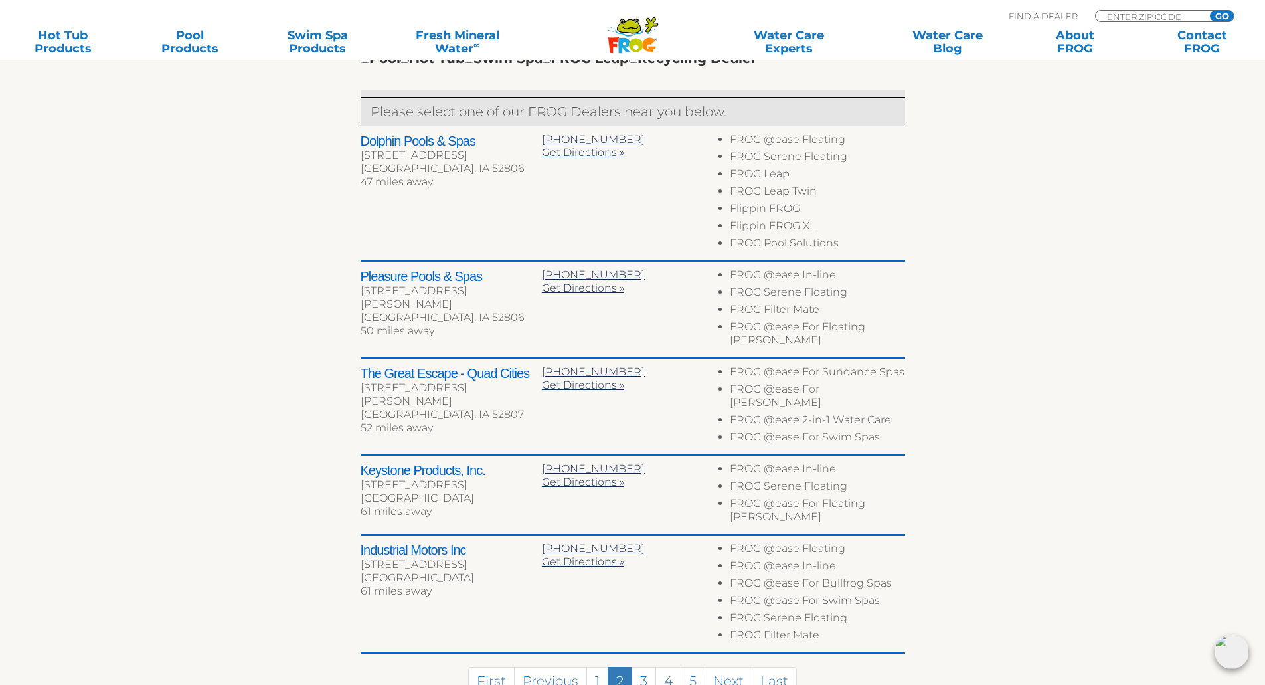
scroll to position [518, 0]
